Goal: Information Seeking & Learning: Learn about a topic

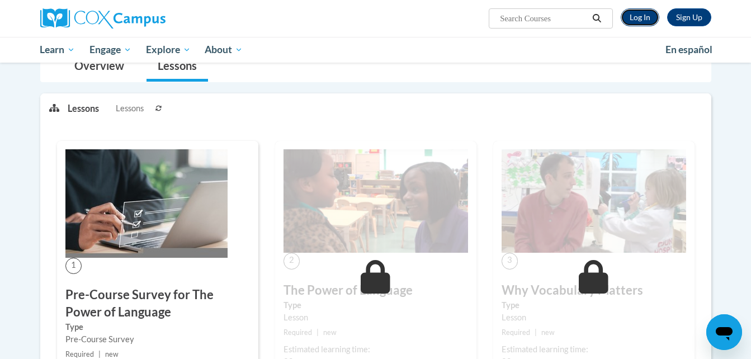
click at [634, 20] on link "Log In" at bounding box center [640, 17] width 39 height 18
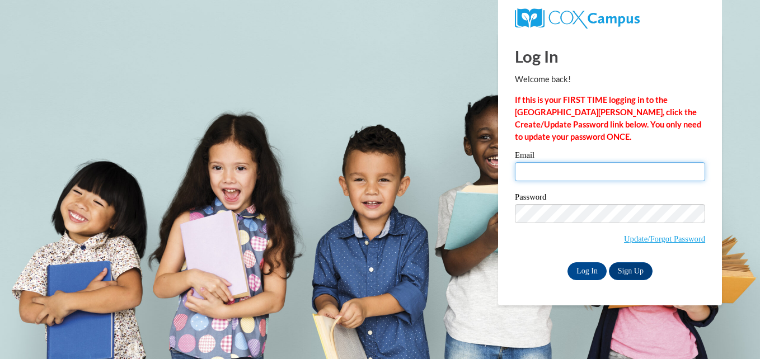
click at [544, 170] on input "Email" at bounding box center [610, 171] width 190 height 19
type input "creatingme53@gmail.com"
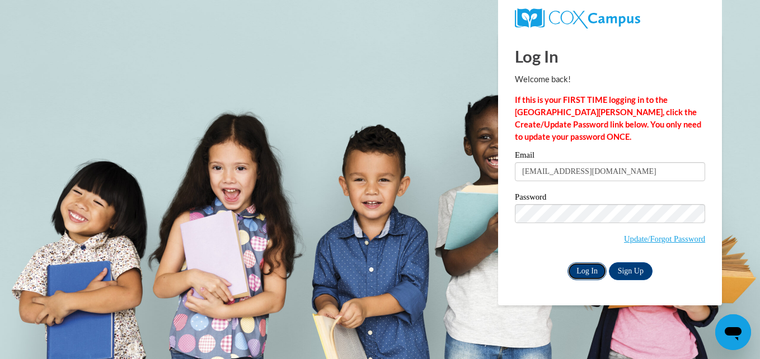
click at [582, 278] on input "Log In" at bounding box center [586, 271] width 39 height 18
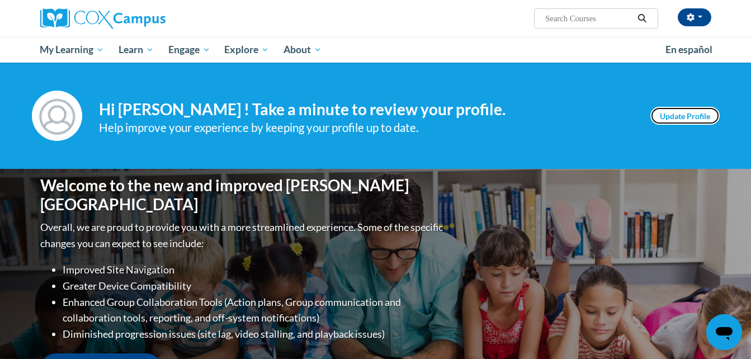
click at [692, 111] on link "Update Profile" at bounding box center [685, 116] width 69 height 18
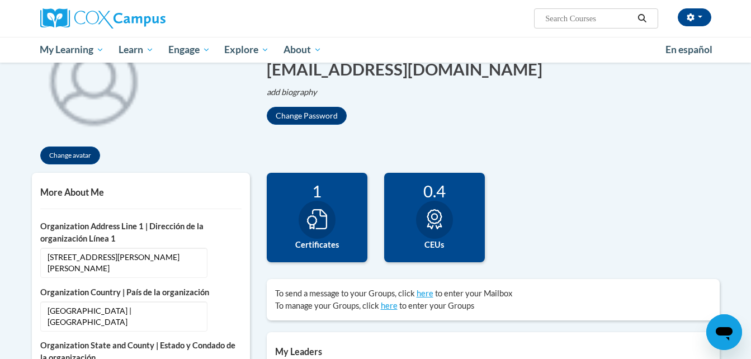
scroll to position [124, 0]
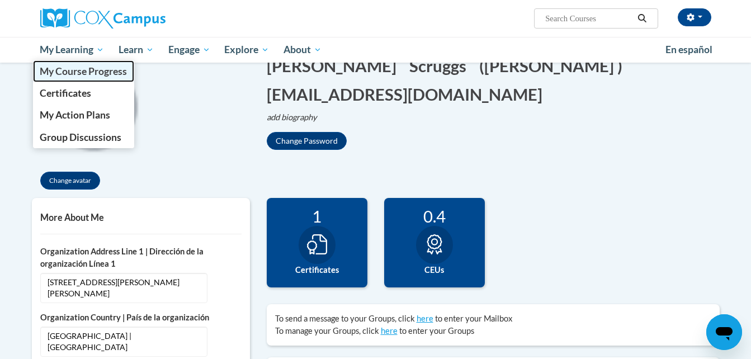
click at [82, 68] on span "My Course Progress" at bounding box center [83, 71] width 87 height 12
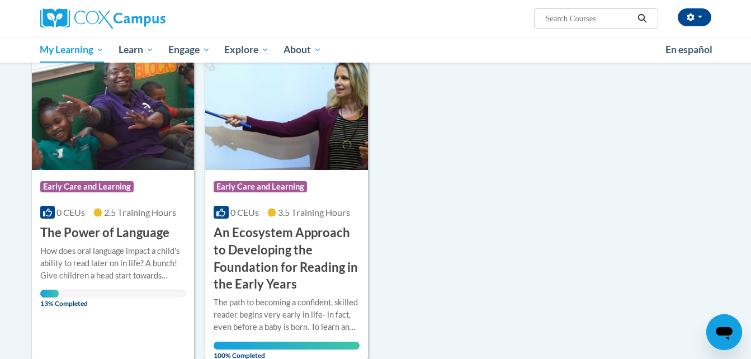
scroll to position [156, 0]
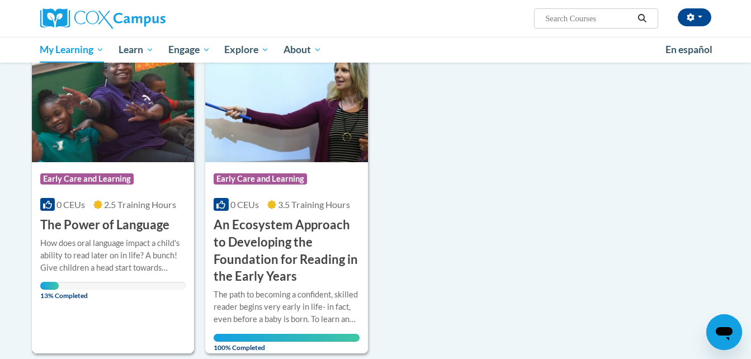
click at [105, 237] on div "How does oral language impact a child's ability to read later on in life? A bun…" at bounding box center [113, 255] width 146 height 37
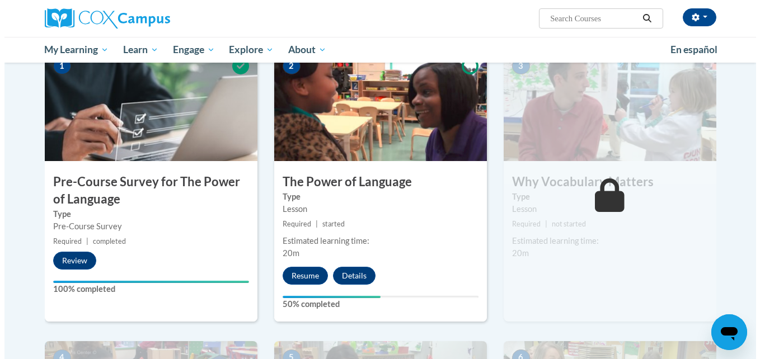
scroll to position [245, 0]
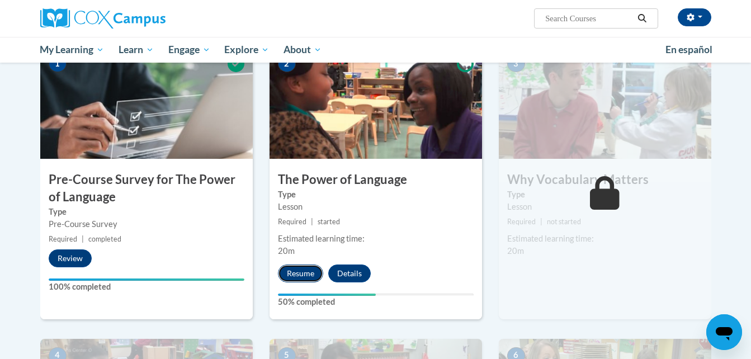
click at [304, 271] on button "Resume" at bounding box center [300, 274] width 45 height 18
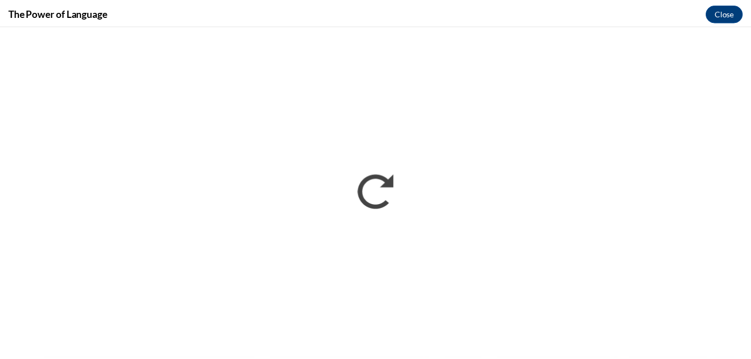
scroll to position [0, 0]
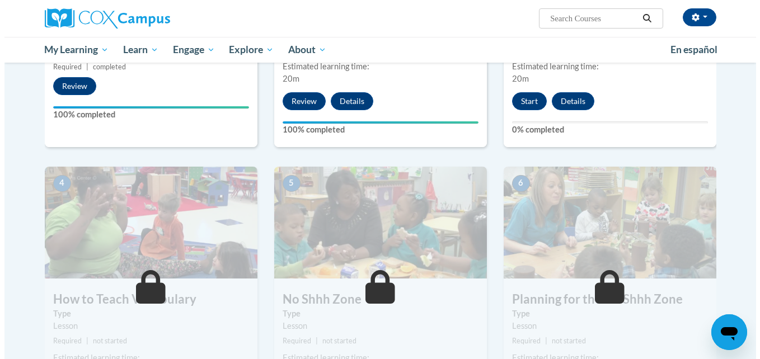
scroll to position [254, 0]
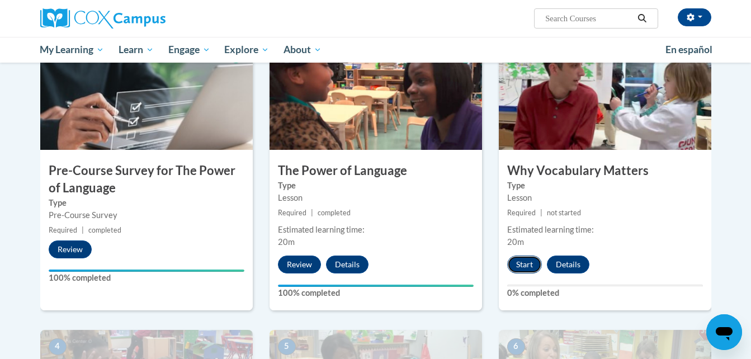
click at [530, 262] on button "Start" at bounding box center [524, 265] width 35 height 18
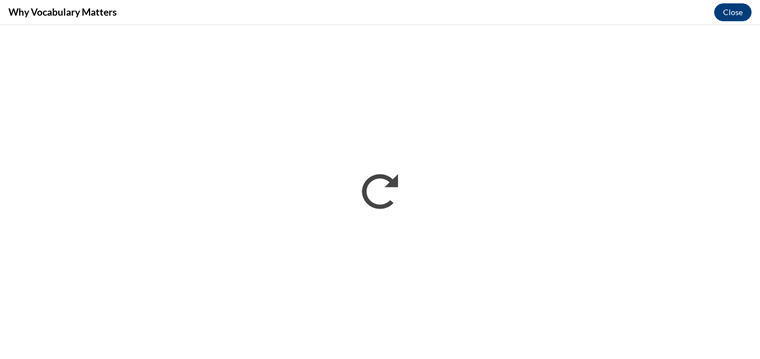
scroll to position [0, 0]
